Goal: Find specific page/section: Find specific page/section

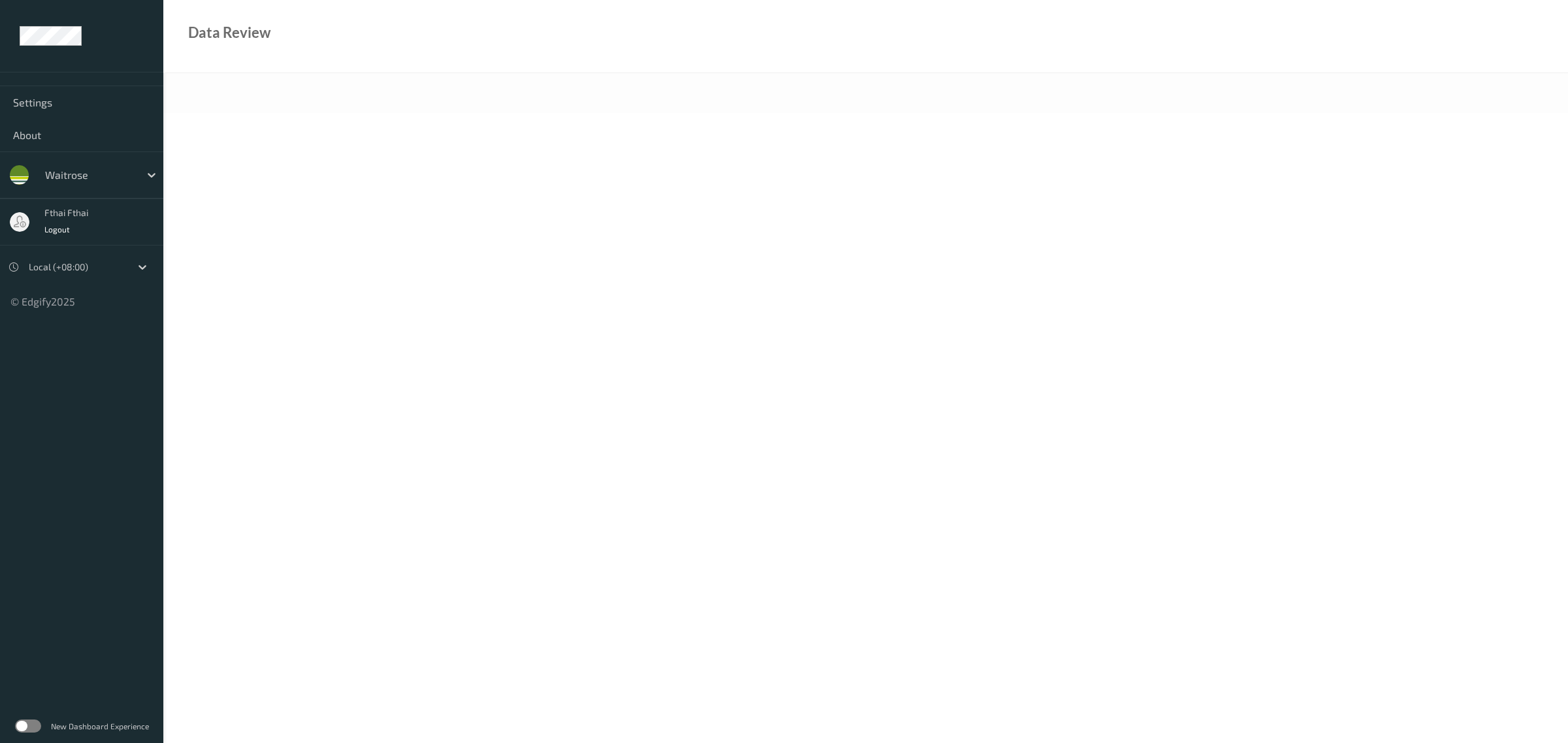
click at [84, 553] on ul "Settings About waitrose fthai fthai Logout Local (+08:00) © Edgify 2025 New Das…" at bounding box center [81, 372] width 163 height 743
click at [353, 492] on body "Settings About waitrose fthai fthai Logout Local (+08:00) © Edgify 2025 New Das…" at bounding box center [784, 372] width 1568 height 743
click at [30, 719] on div "New Dashboard Experience" at bounding box center [81, 726] width 163 height 34
click at [28, 725] on label at bounding box center [28, 725] width 26 height 13
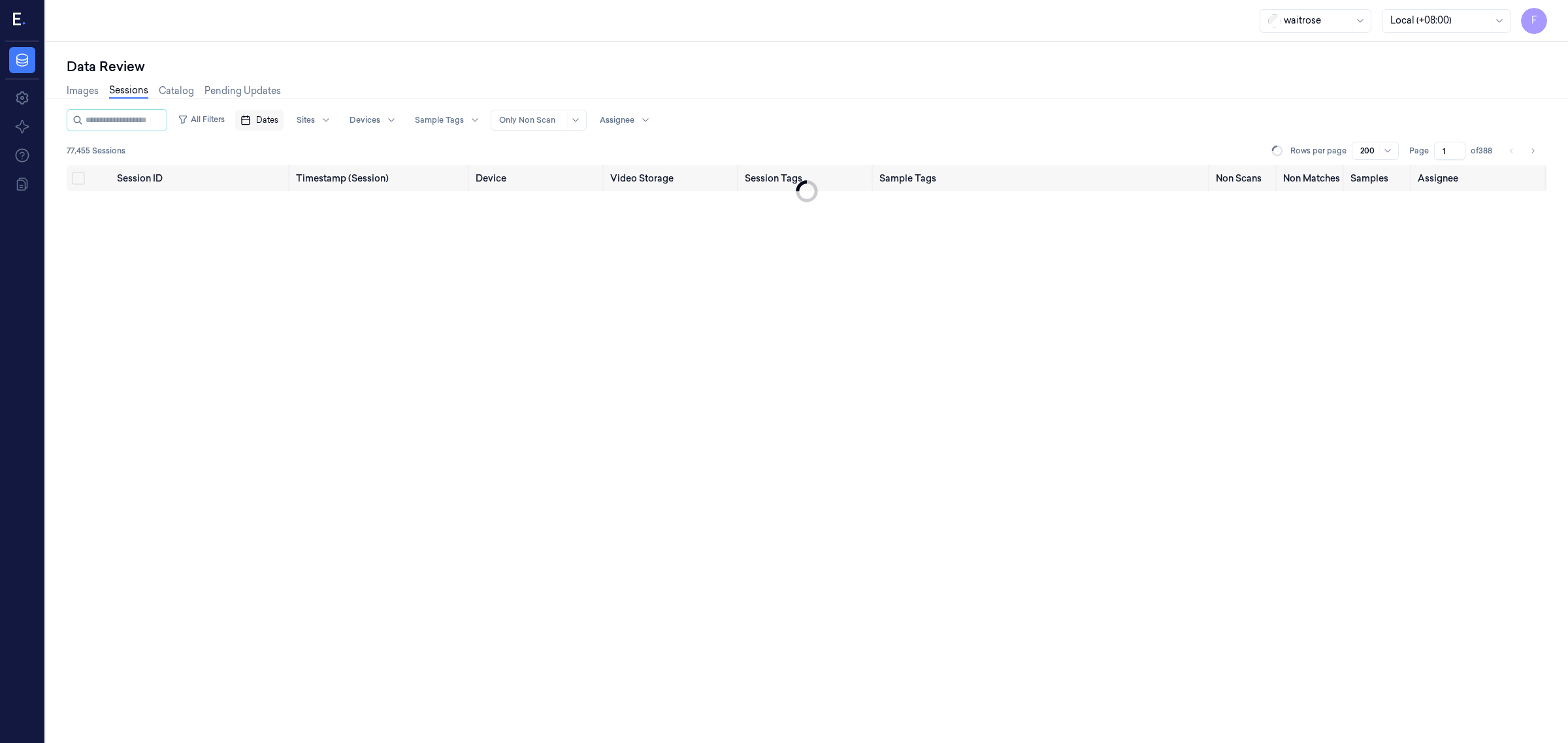
click at [269, 111] on button "Dates" at bounding box center [259, 121] width 48 height 21
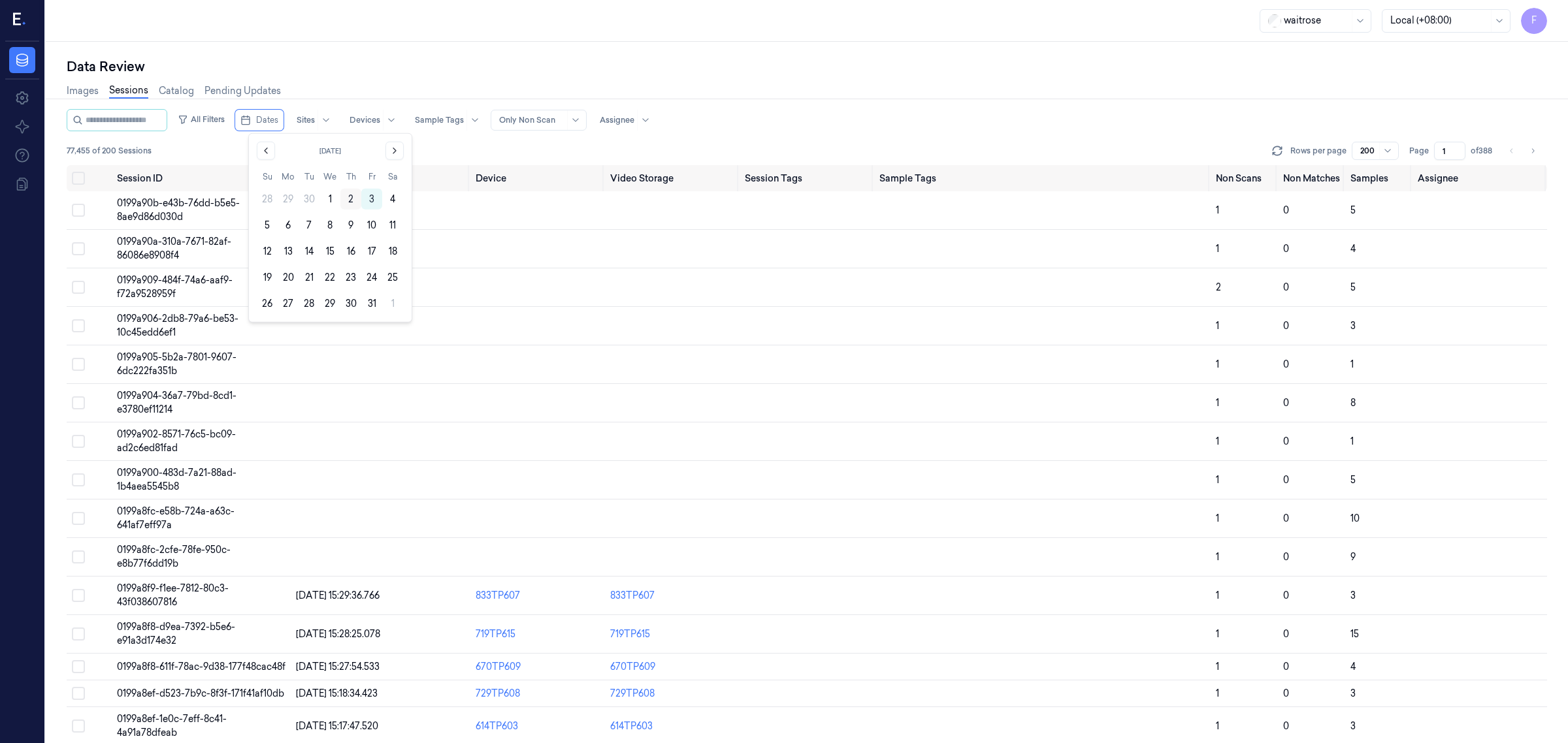
click at [344, 201] on button "2" at bounding box center [351, 199] width 21 height 21
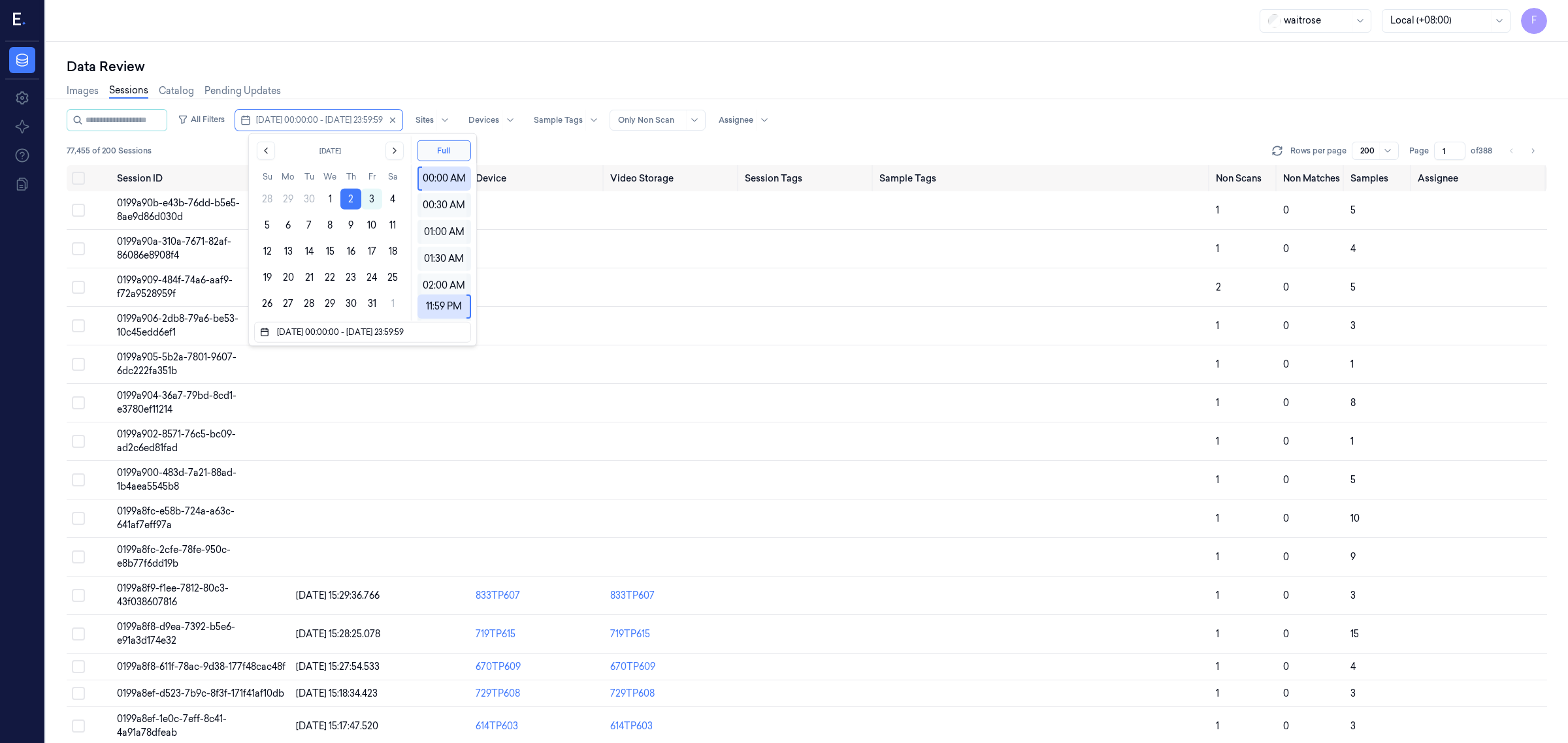
click at [821, 61] on div "Data Review" at bounding box center [807, 66] width 1481 height 18
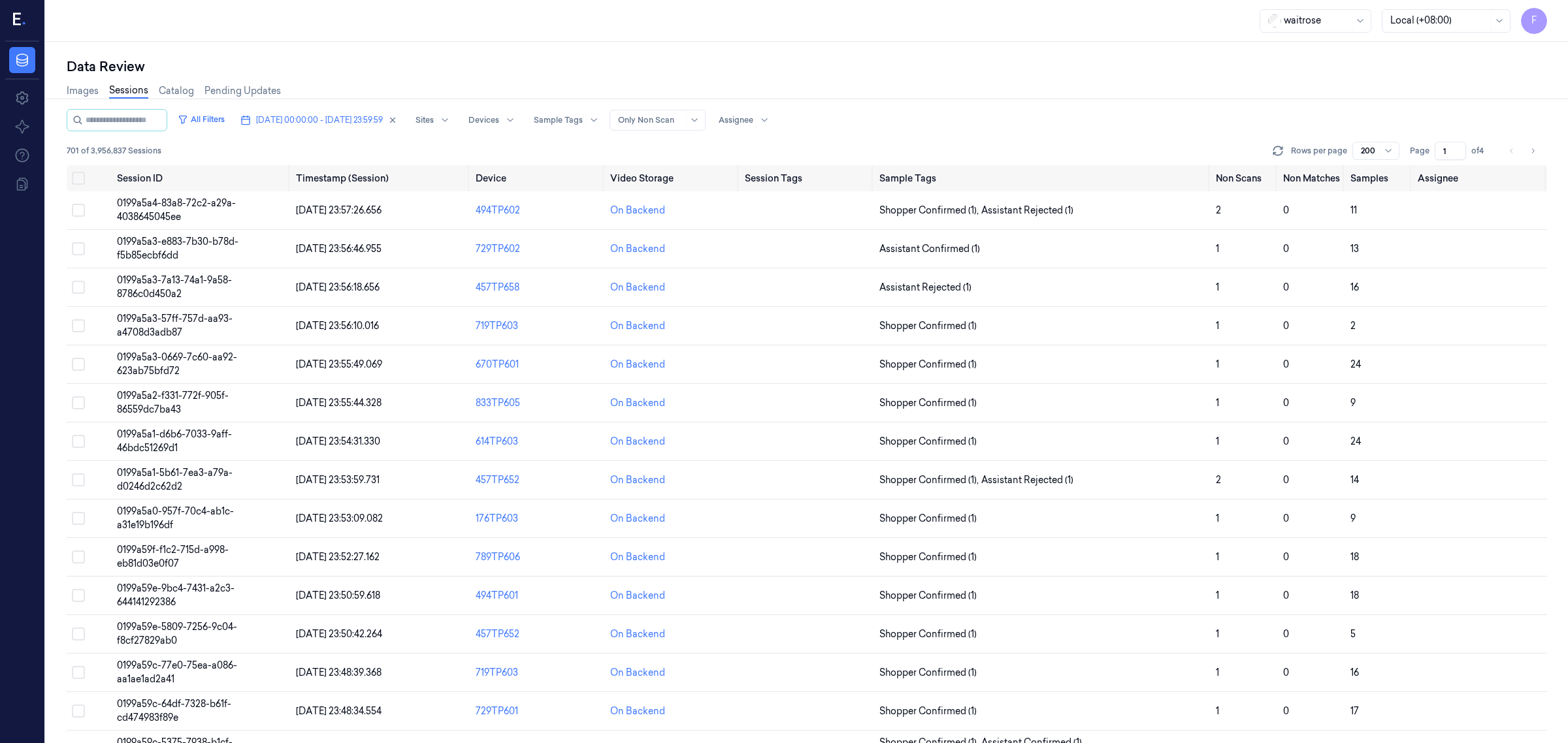
click at [677, 80] on div "Images Sessions Catalog Pending Updates" at bounding box center [807, 92] width 1481 height 33
click at [366, 114] on span "02/10/2025 00:00:00 - 02/10/2025 23:59:59" at bounding box center [320, 120] width 127 height 11
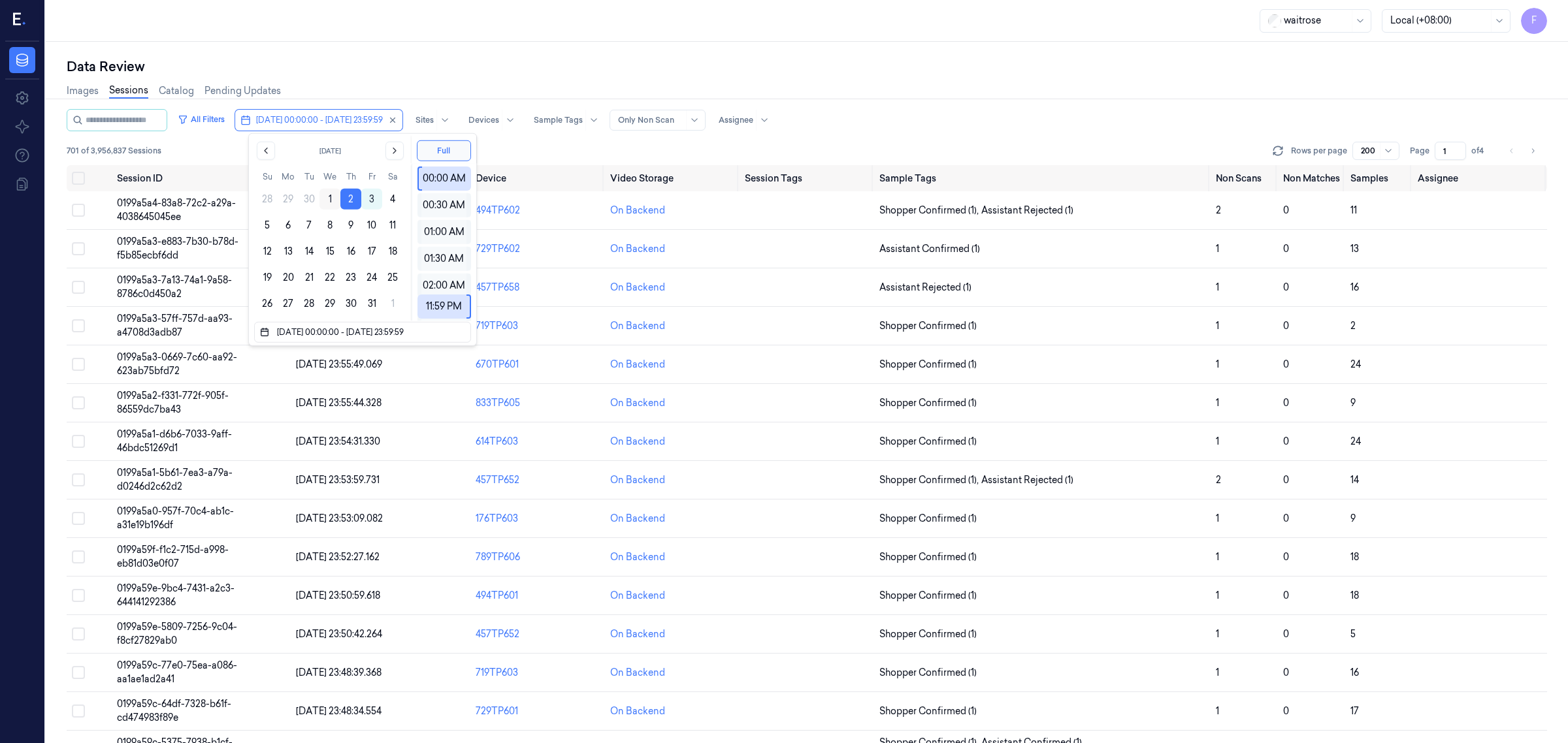
click at [331, 198] on button "1" at bounding box center [330, 199] width 21 height 21
click at [348, 191] on button "2" at bounding box center [351, 199] width 21 height 21
click at [333, 206] on button "1" at bounding box center [330, 199] width 21 height 21
type input "01/10/2025 00:00:00 - 01/10/2025 23:59:59"
click at [513, 48] on div "Data Review Images Sessions Catalog Pending Updates All Filters 01/10/2025 00:0…" at bounding box center [807, 392] width 1522 height 702
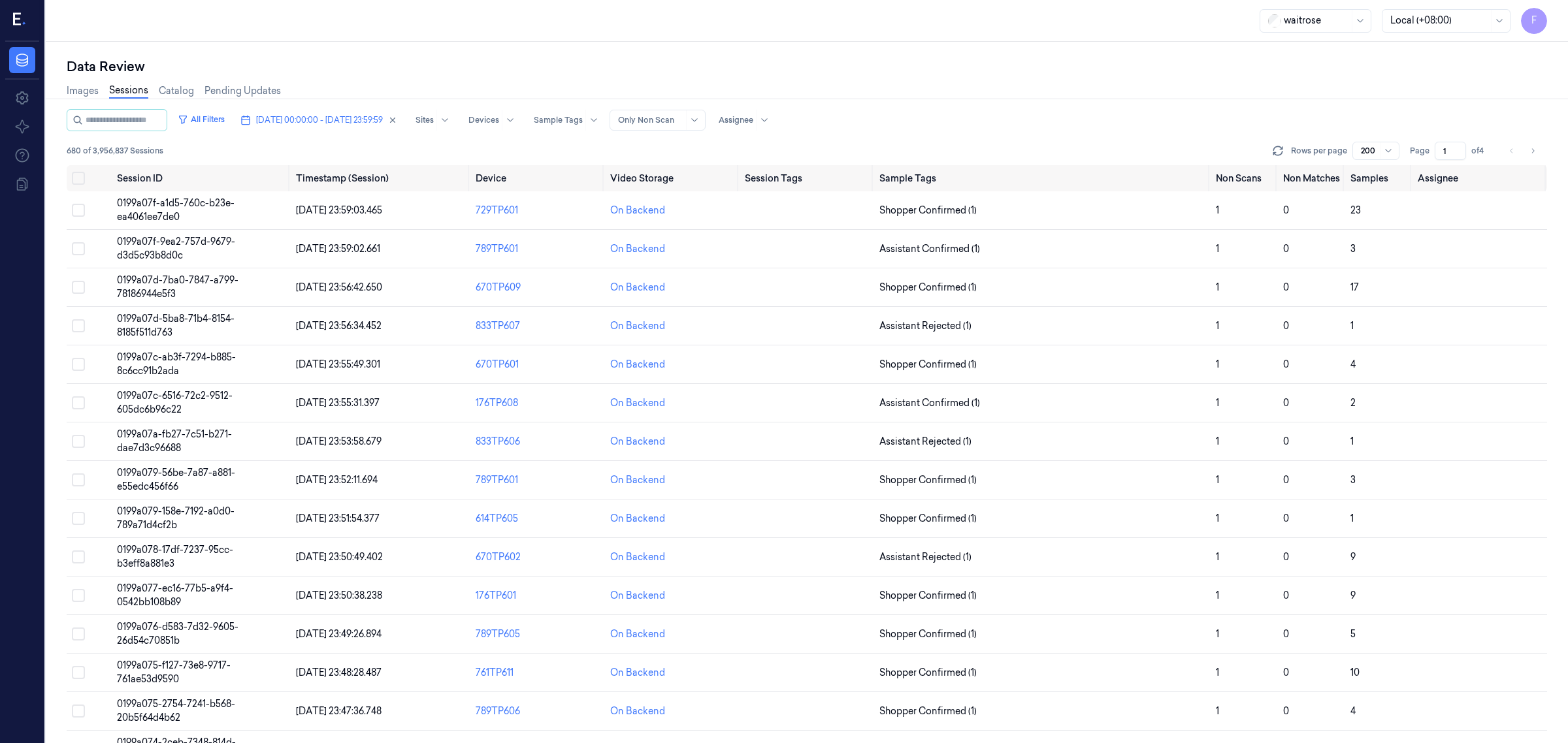
click at [513, 48] on div "Data Review Images Sessions Catalog Pending Updates All Filters 01/10/2025 00:0…" at bounding box center [807, 392] width 1522 height 702
click at [1233, 51] on div "Data Review Images Sessions Catalog Pending Updates All Filters 01/10/2025 00:0…" at bounding box center [807, 392] width 1522 height 702
click at [1121, 55] on div "Data Review Images Sessions Catalog Pending Updates All Filters 01/10/2025 00:0…" at bounding box center [807, 392] width 1522 height 702
